Goal: Find contact information: Find contact information

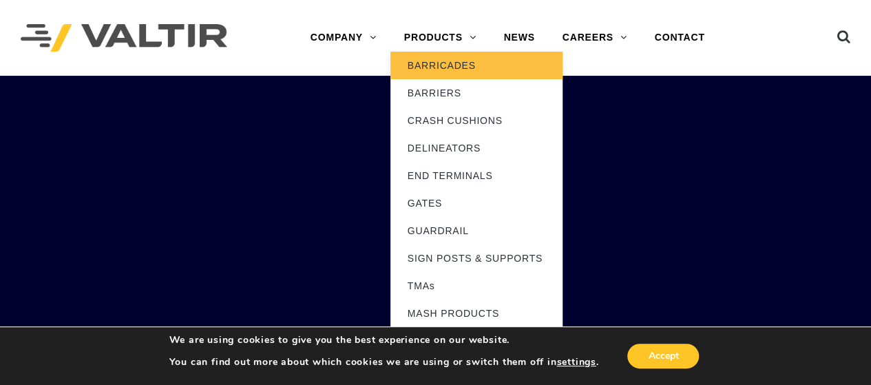
click at [444, 64] on link "BARRICADES" at bounding box center [476, 66] width 172 height 28
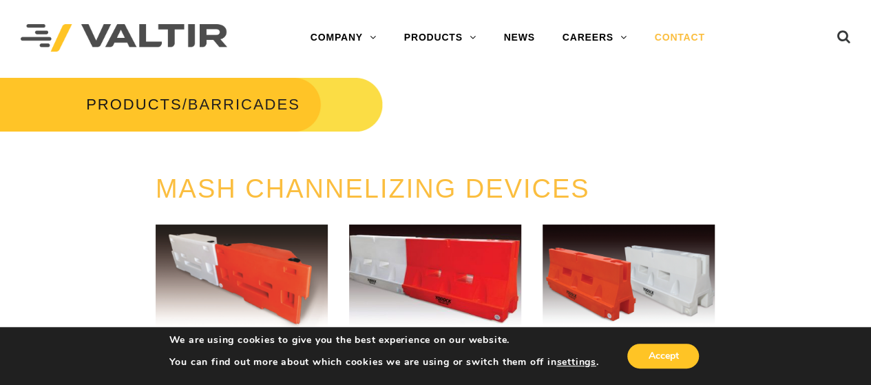
click at [682, 40] on link "CONTACT" at bounding box center [680, 38] width 78 height 28
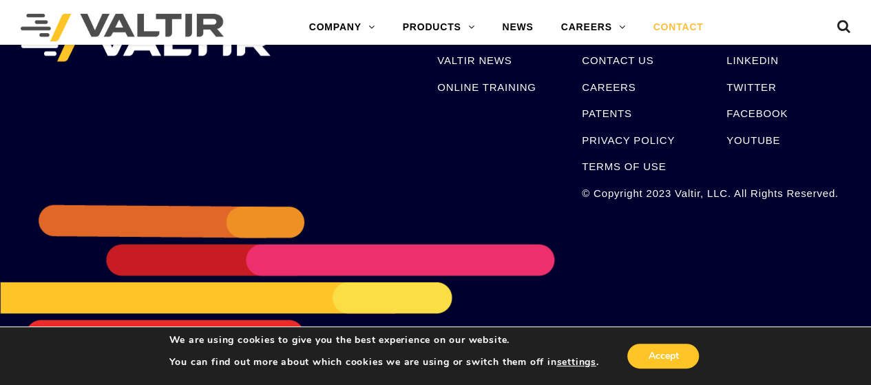
scroll to position [1850, 0]
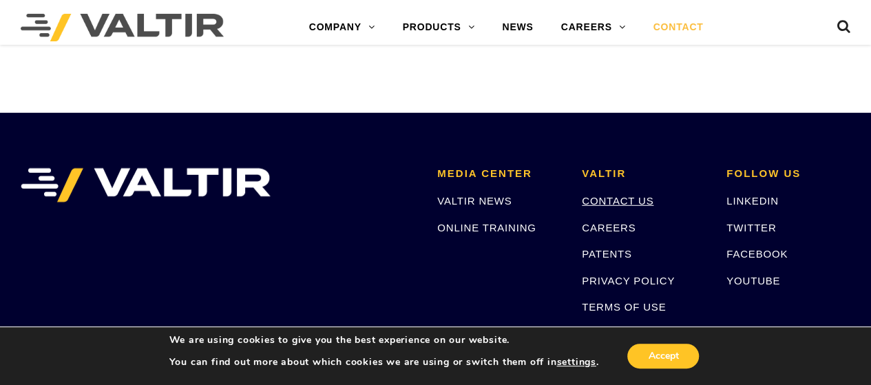
click at [638, 199] on link "CONTACT US" at bounding box center [618, 201] width 72 height 12
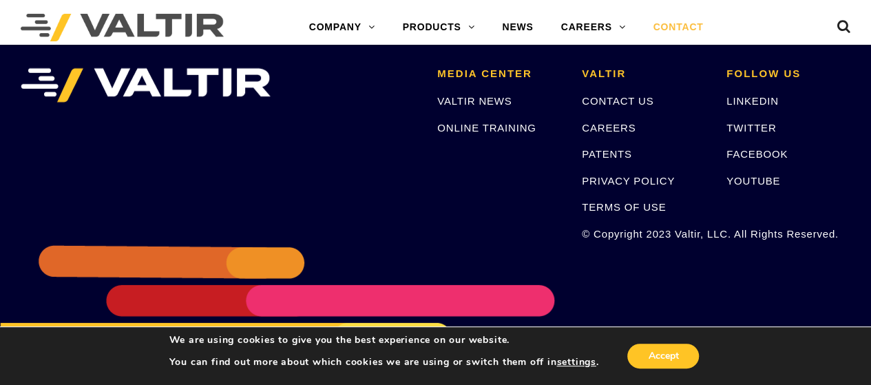
scroll to position [1990, 0]
